Goal: Transaction & Acquisition: Purchase product/service

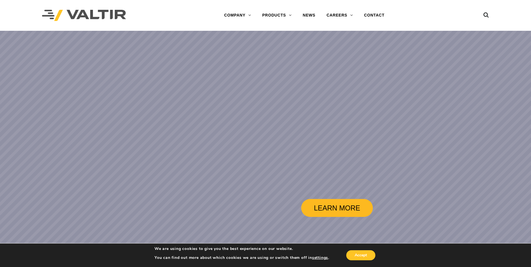
click at [343, 207] on link "LEARN MORE" at bounding box center [337, 208] width 72 height 18
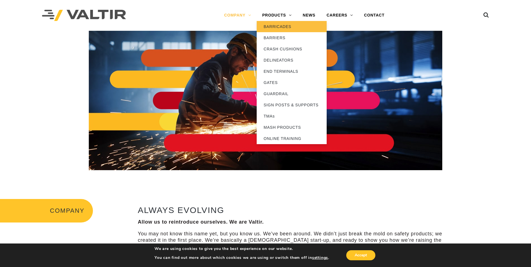
click at [272, 26] on link "BARRICADES" at bounding box center [292, 26] width 70 height 11
